Goal: Task Accomplishment & Management: Complete application form

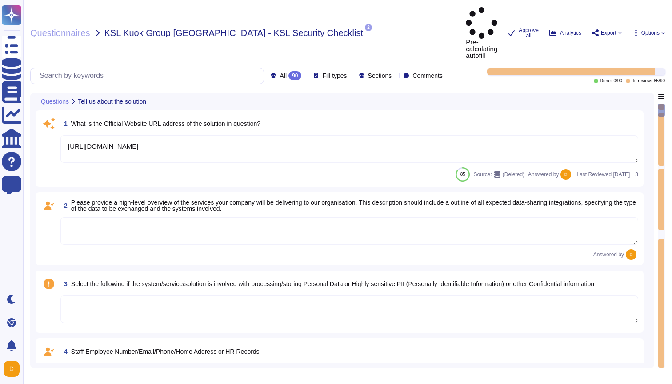
type textarea "[URL][DOMAIN_NAME]"
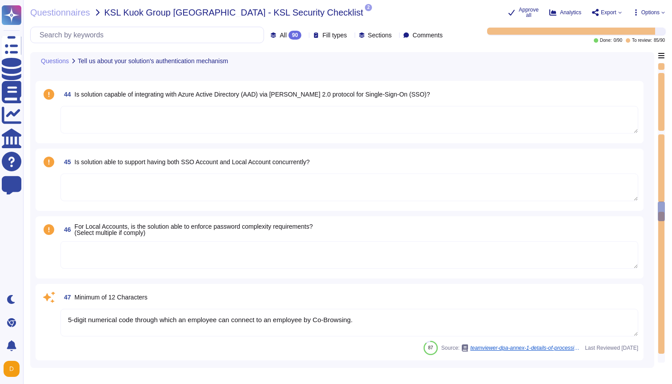
type textarea "5-digit numerical code through which an employee can connect to an employee by …"
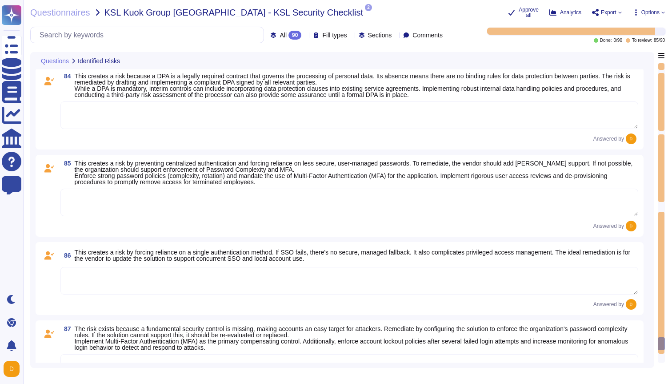
scroll to position [6532, 0]
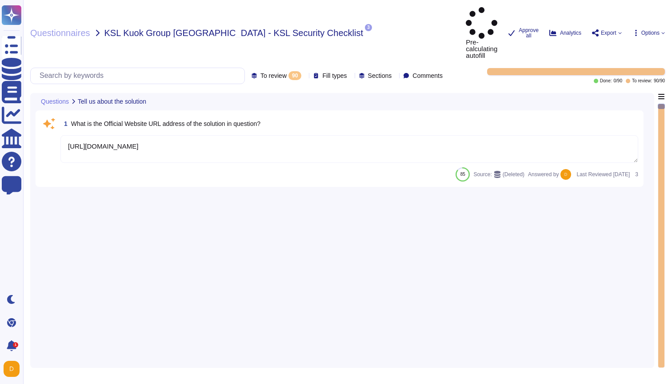
type textarea "[URL][DOMAIN_NAME]"
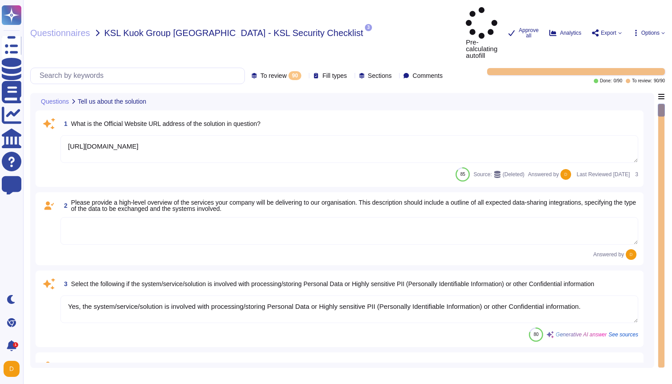
type textarea "Yes, the system/service/solution is involved with processing/storing Personal D…"
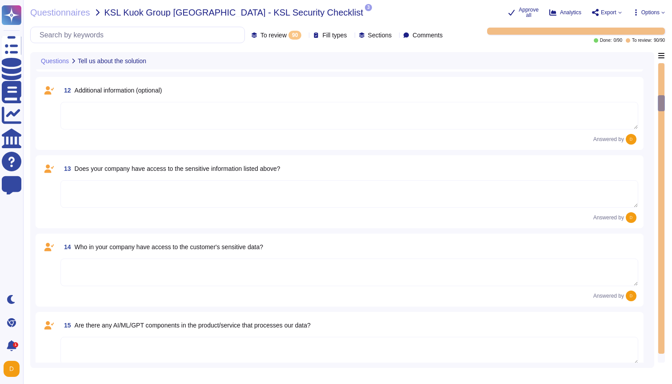
scroll to position [824, 0]
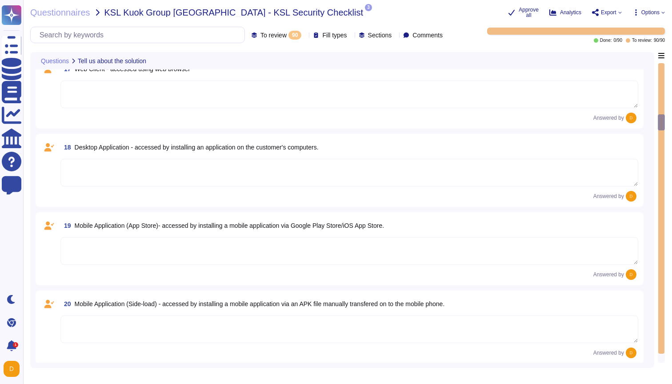
type textarea "The type of platform for this solution is a cloud-based infrastructure hosted i…"
type textarea "Yes, TeamViewer maintains a comprehensive set of independent audit reports and …"
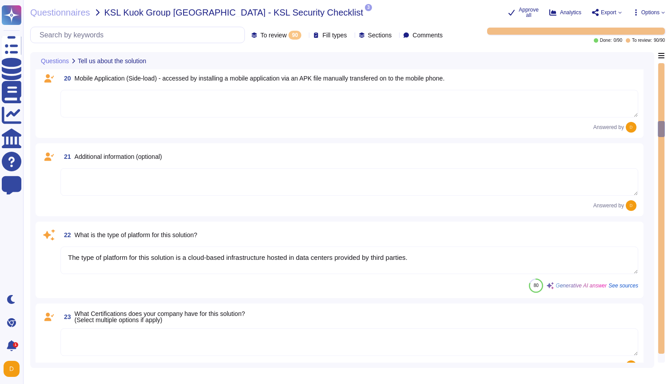
type textarea "Yes, TeamViewer maintains a comprehensive set of independent audit reports and …"
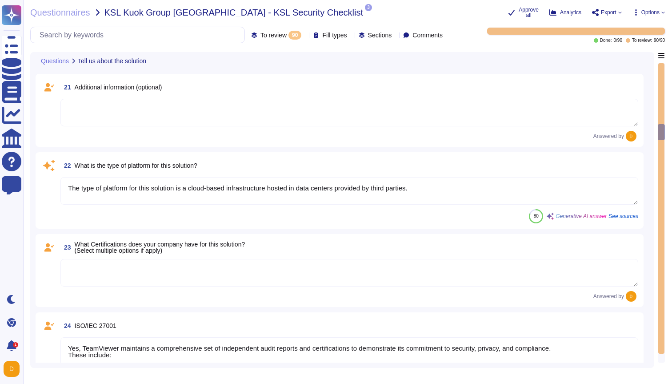
scroll to position [1488, 0]
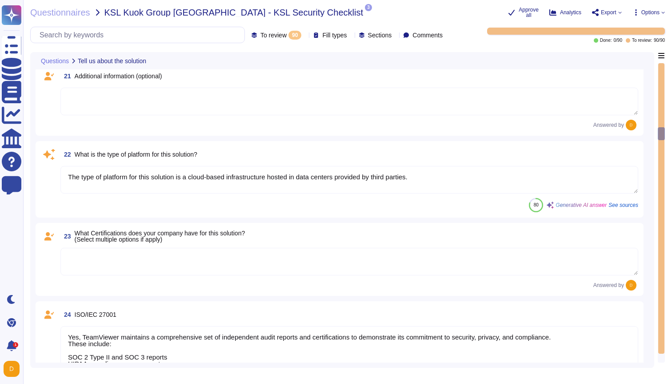
type textarea "Yes, TeamViewer maintains a comprehensive set of independent audit reports and …"
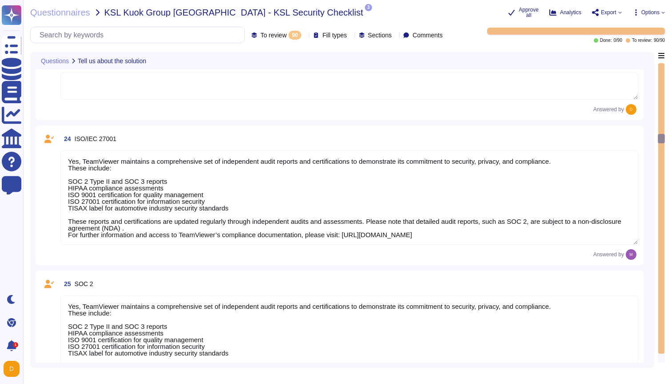
type textarea "TeamViewer does not store, process, or transmit cardholder data. All customer p…"
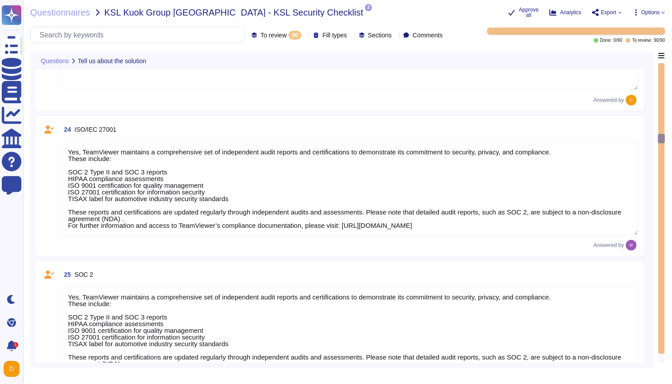
scroll to position [1, 0]
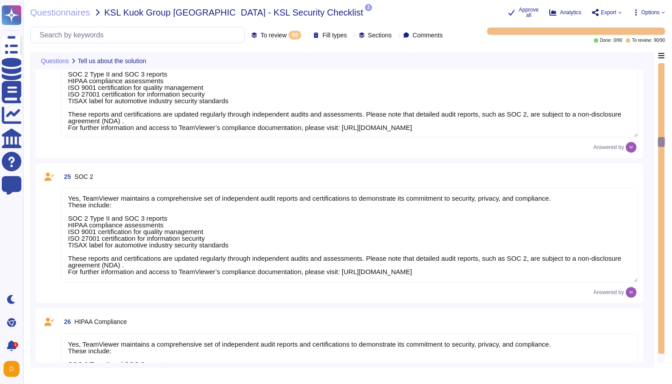
type textarea "As a company headquartered in Germany, TeamViewer commits fully to the principl…"
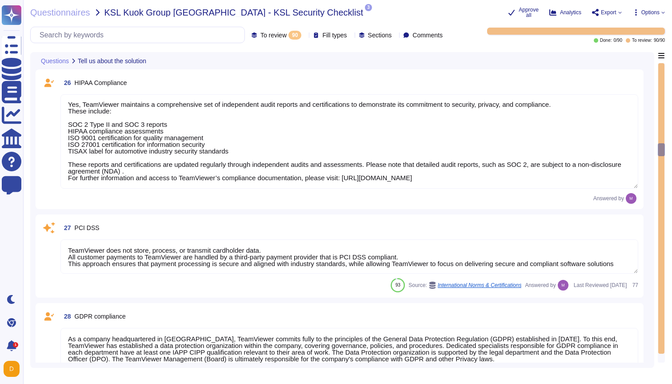
type textarea "A copy of TeamViewer's certifications is available on request. Note that detail…"
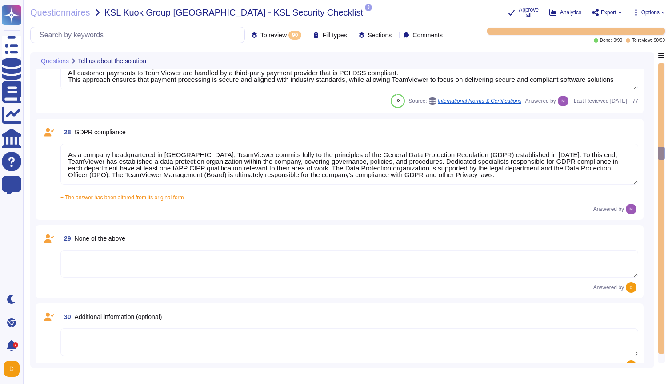
type textarea "See teamviewer DPA https://media.teamviewer.com/is/content/teamviewergmbh/teamv…"
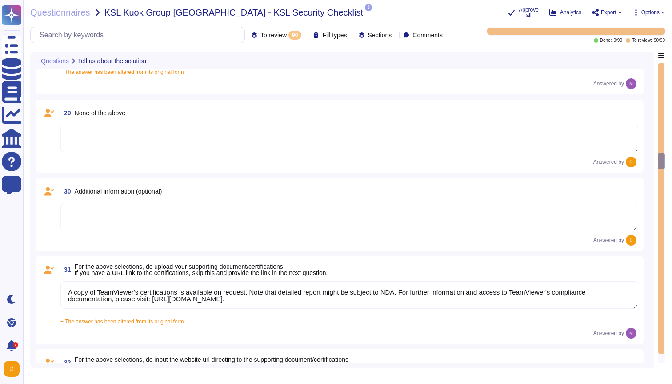
type textarea "https://www.teamviewer.com/en/legal/eula/"
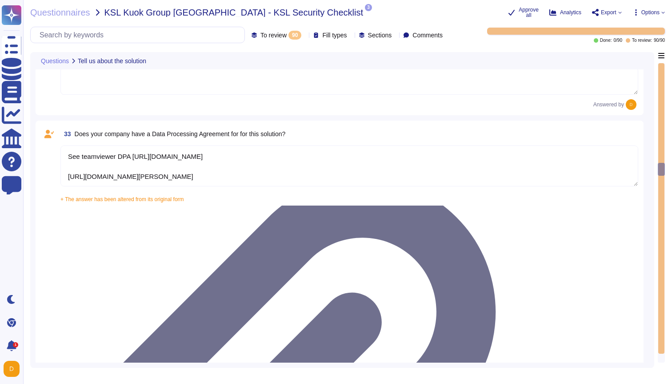
type textarea "The scope and purpose of the ISMS is defined in the document TeamViewer Informa…"
type textarea "Yes, our organization has a formal security awareness program that requires all…"
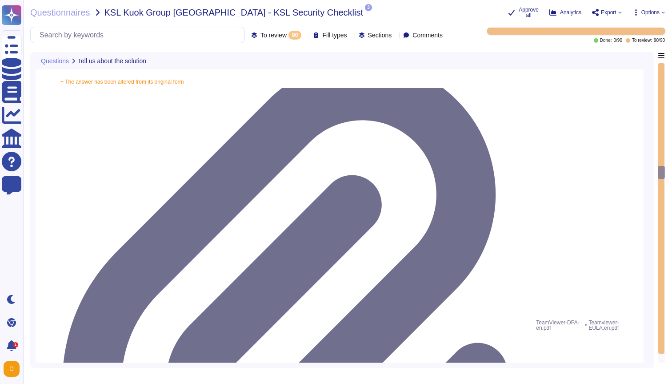
type textarea "We have a comprehensive incident response plan in place, which includes the rol…"
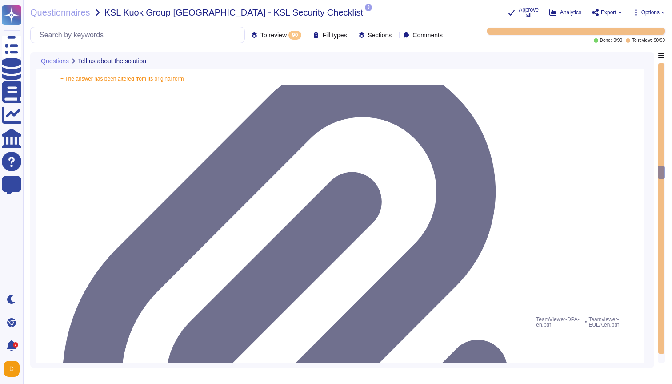
scroll to position [2677, 0]
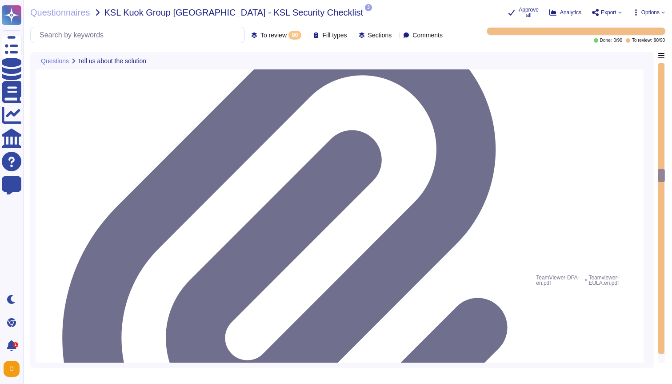
type textarea "Please refer to attached document"
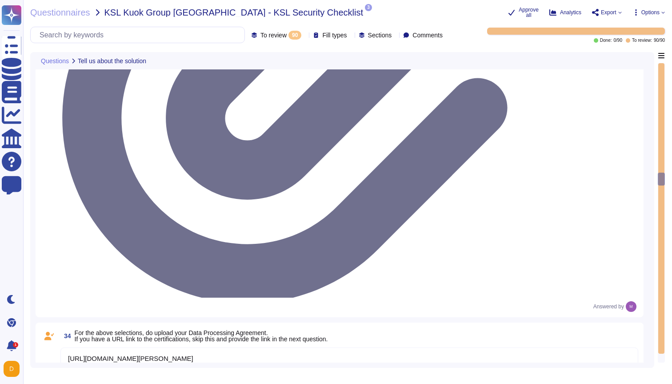
type textarea "See teamviewer DPA https://media.teamviewer.com/is/content/teamviewergmbh/teamv…"
type textarea "https://www.teamviewer.com/en/legal/eula/"
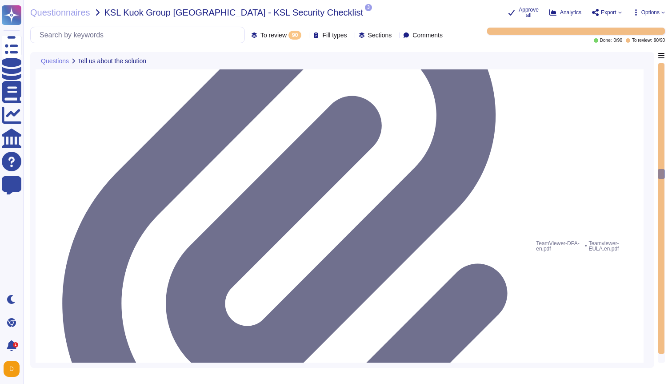
scroll to position [1, 0]
type textarea "Please refer to attached document"
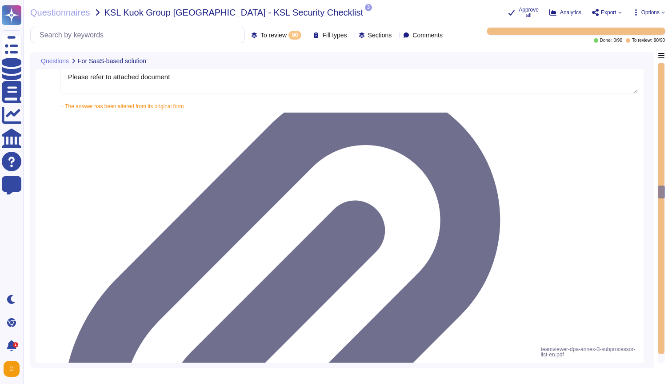
type textarea "Yes, our solution is capable of integrating with Azure Active Directory (AAD) v…"
type textarea "Yes, our solution supports having both SSO Account and Local Account concurrent…"
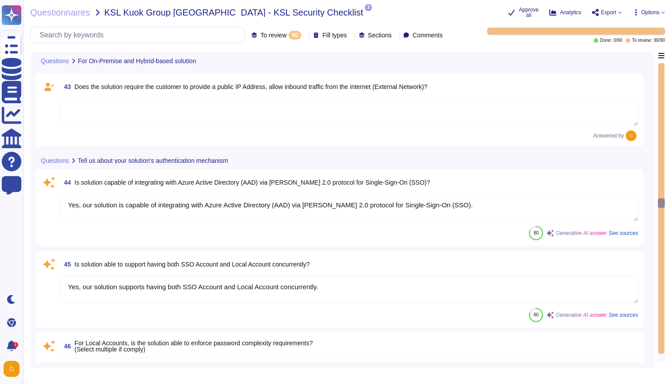
type textarea "Yes, the solution is able to enforce password complexity requirements for Local…"
type textarea "5-digit numerical code through which an employee can connect to an employee by …"
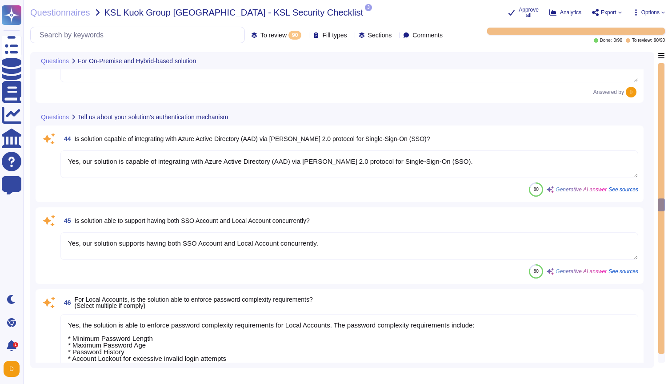
scroll to position [3620, 0]
